Goal: Information Seeking & Learning: Learn about a topic

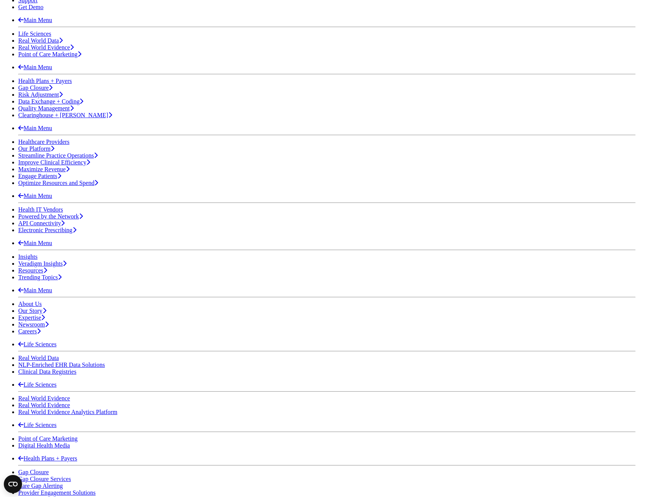
drag, startPoint x: 460, startPoint y: 64, endPoint x: 408, endPoint y: 78, distance: 53.7
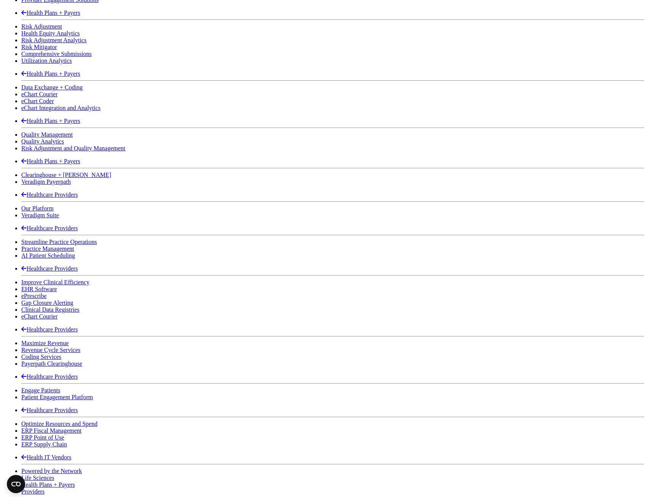
scroll to position [647, 0]
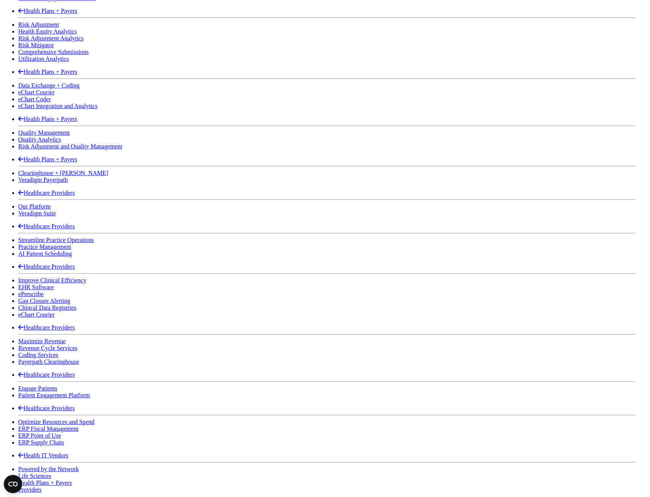
drag, startPoint x: 456, startPoint y: 202, endPoint x: 350, endPoint y: 210, distance: 106.5
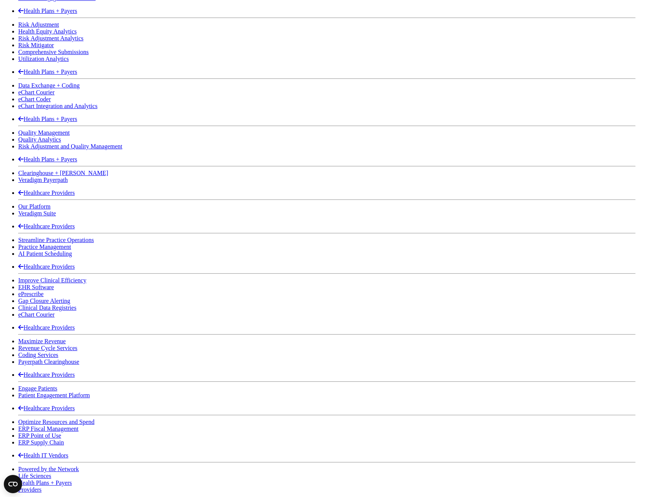
drag, startPoint x: 458, startPoint y: 202, endPoint x: 271, endPoint y: 329, distance: 226.3
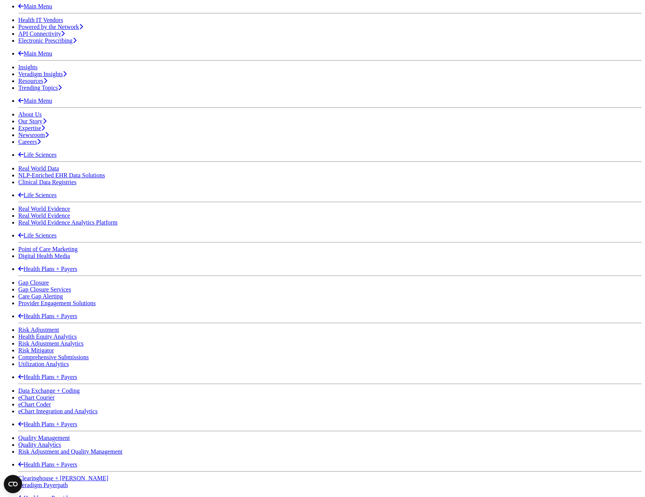
scroll to position [342, 0]
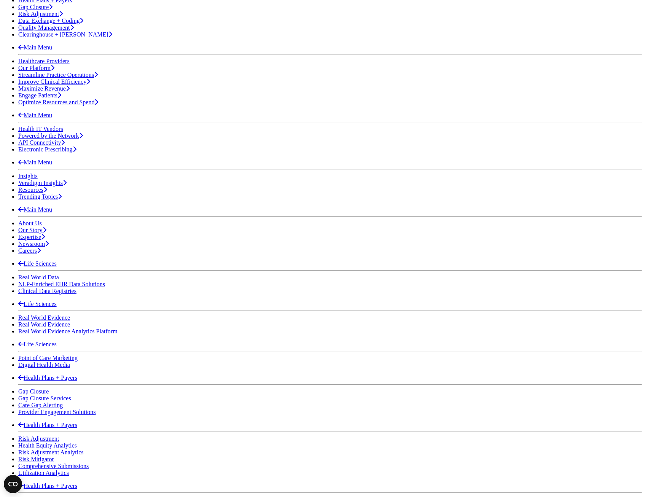
scroll to position [228, 0]
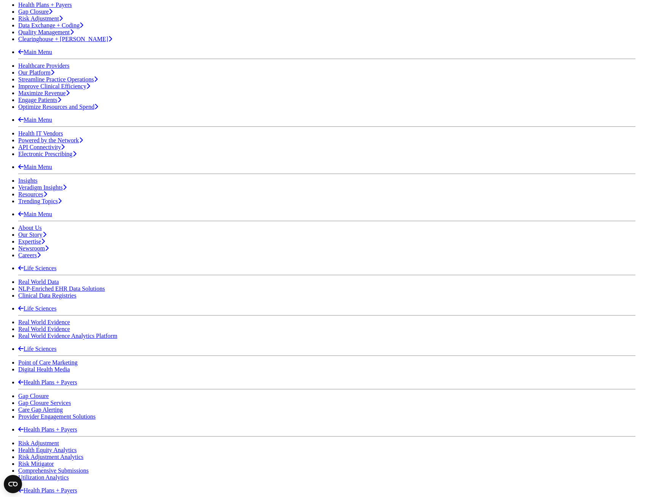
drag, startPoint x: 456, startPoint y: 143, endPoint x: 194, endPoint y: 200, distance: 268.6
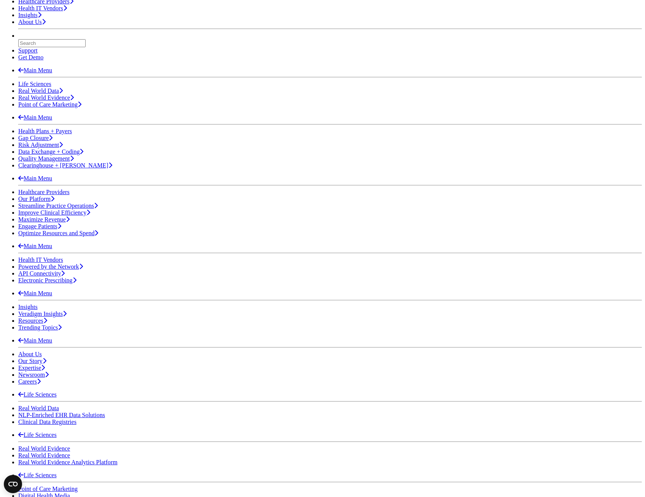
scroll to position [114, 0]
